Goal: Download file/media

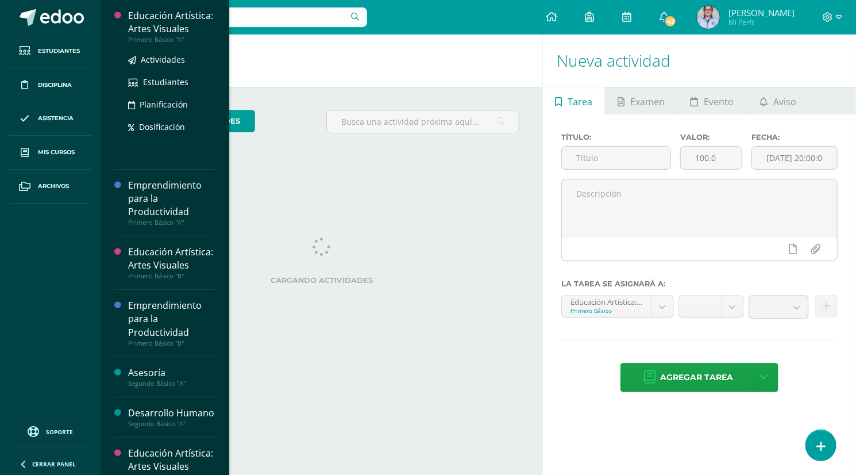
click at [159, 33] on div "Educación Artística: Artes Visuales" at bounding box center [171, 22] width 87 height 26
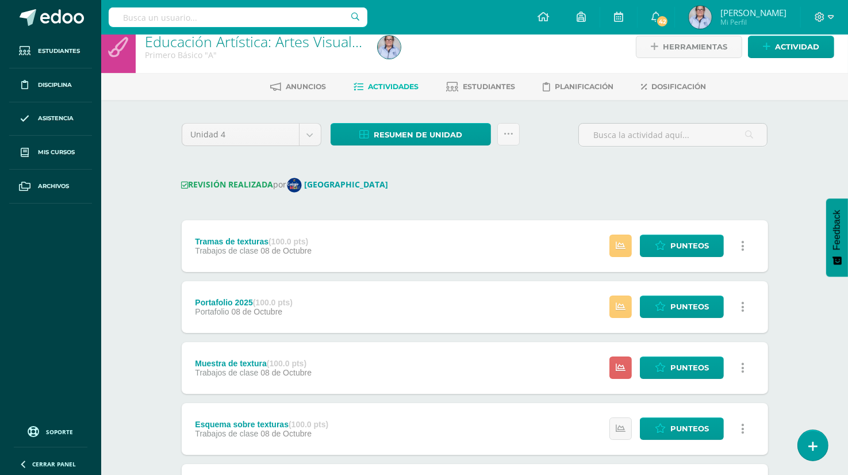
scroll to position [10, 0]
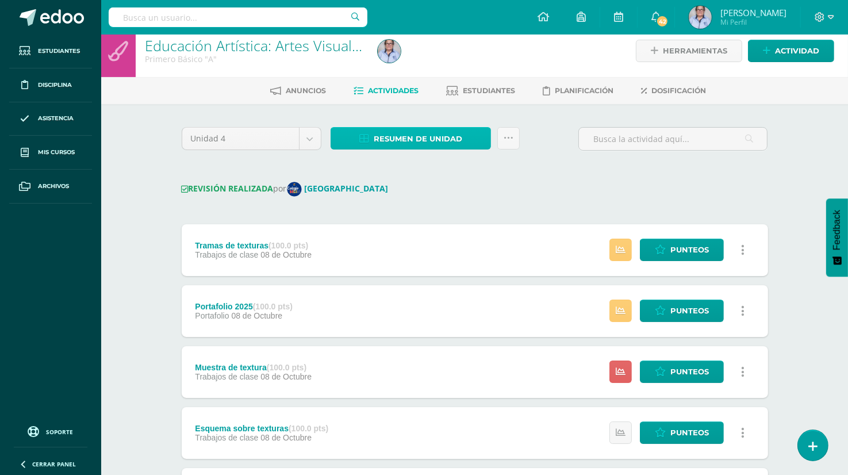
click at [414, 137] on span "Resumen de unidad" at bounding box center [418, 138] width 89 height 21
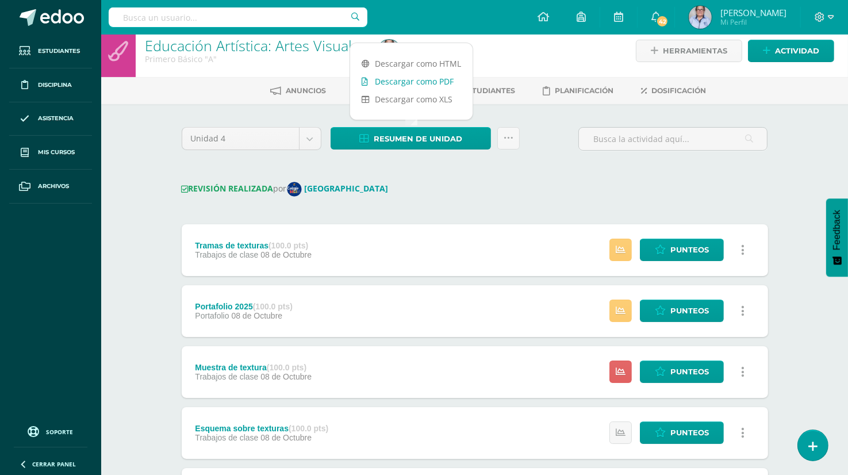
click at [412, 82] on link "Descargar como PDF" at bounding box center [411, 81] width 122 height 18
